Goal: Navigation & Orientation: Find specific page/section

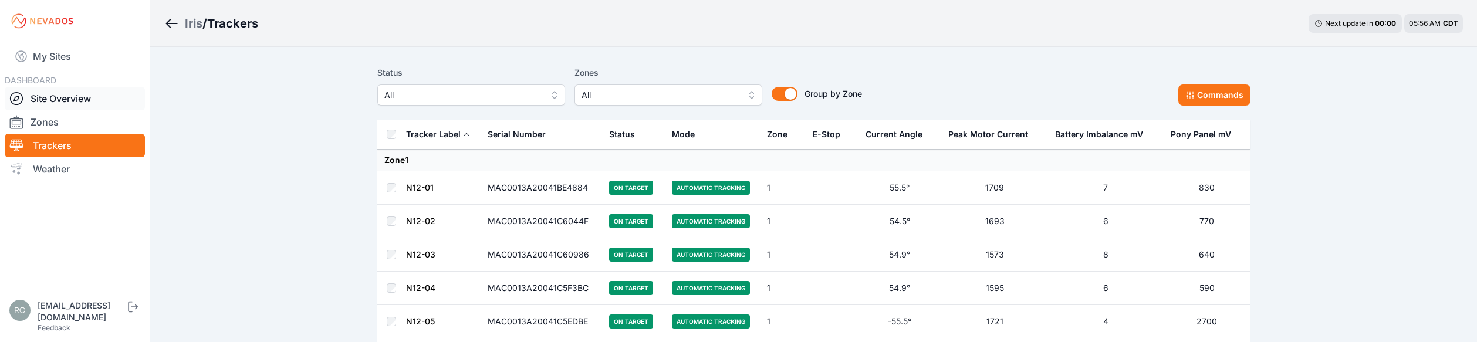
click at [18, 99] on icon at bounding box center [16, 99] width 6 height 6
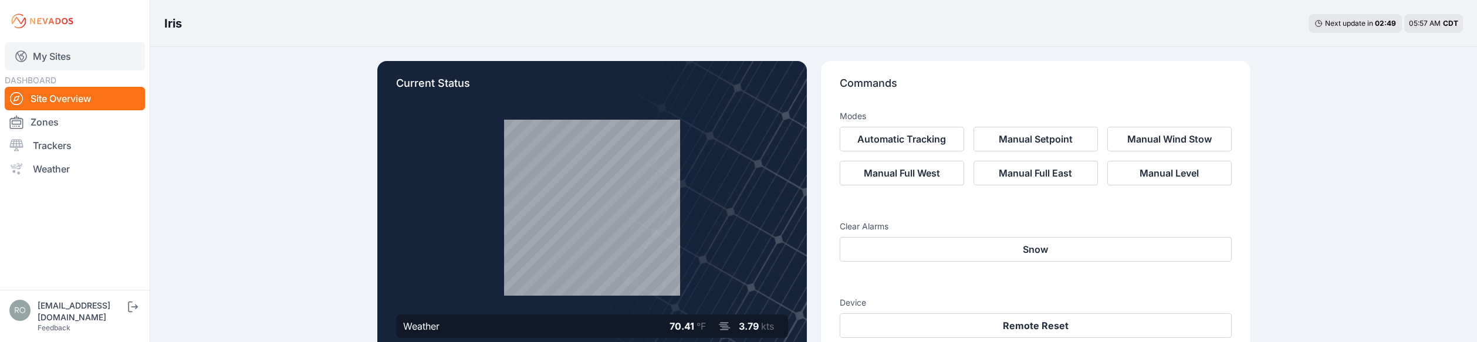
click at [65, 60] on link "My Sites" at bounding box center [75, 56] width 140 height 28
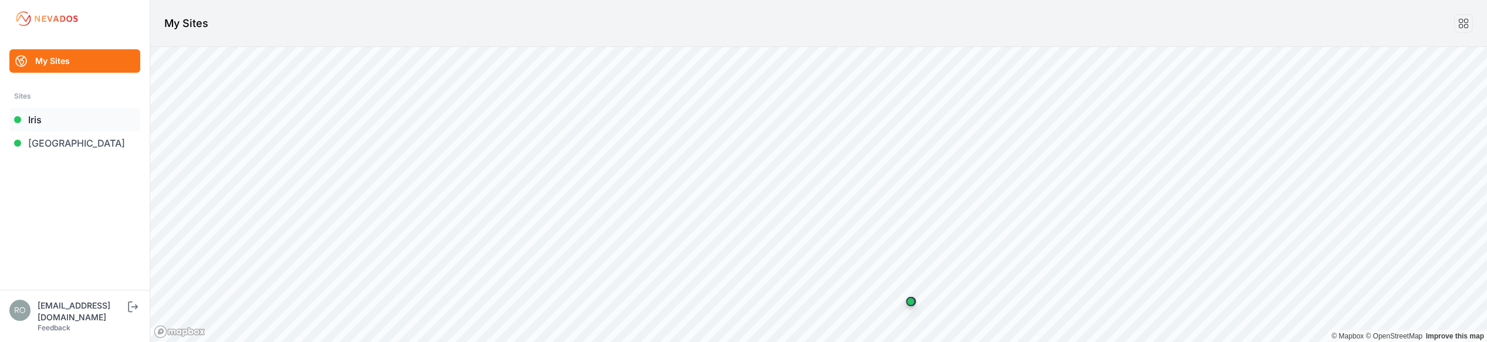
click at [31, 120] on link "Iris" at bounding box center [74, 119] width 131 height 23
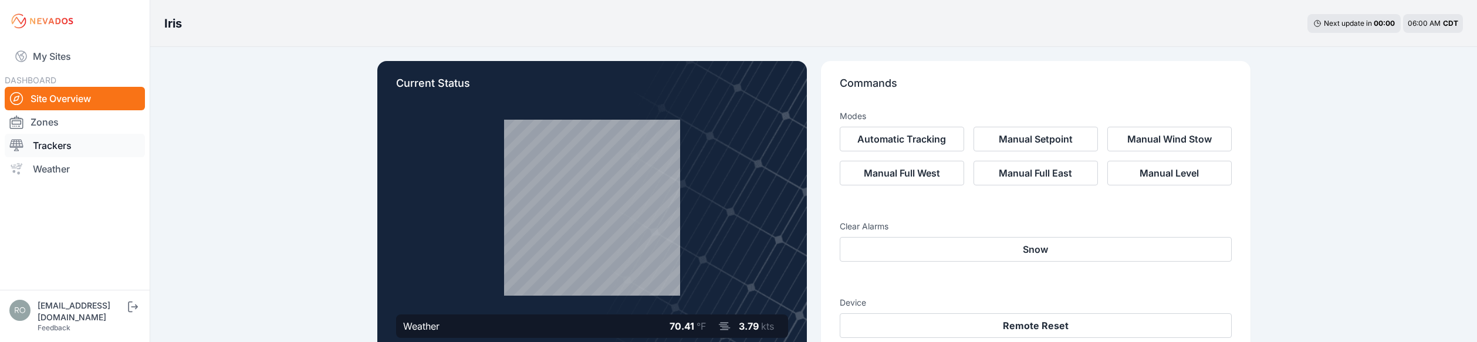
click at [18, 144] on icon at bounding box center [16, 145] width 14 height 14
